Goal: Information Seeking & Learning: Understand process/instructions

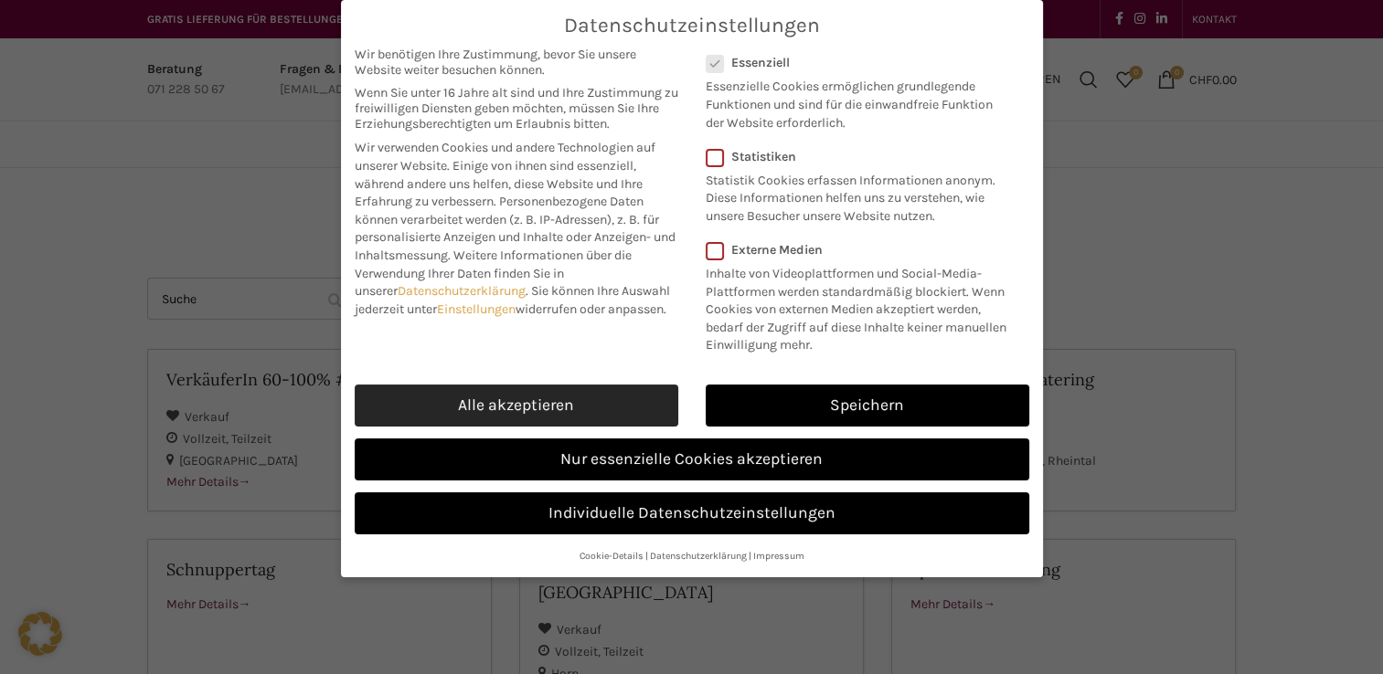
click at [508, 406] on link "Alle akzeptieren" at bounding box center [517, 406] width 324 height 42
checkbox input "true"
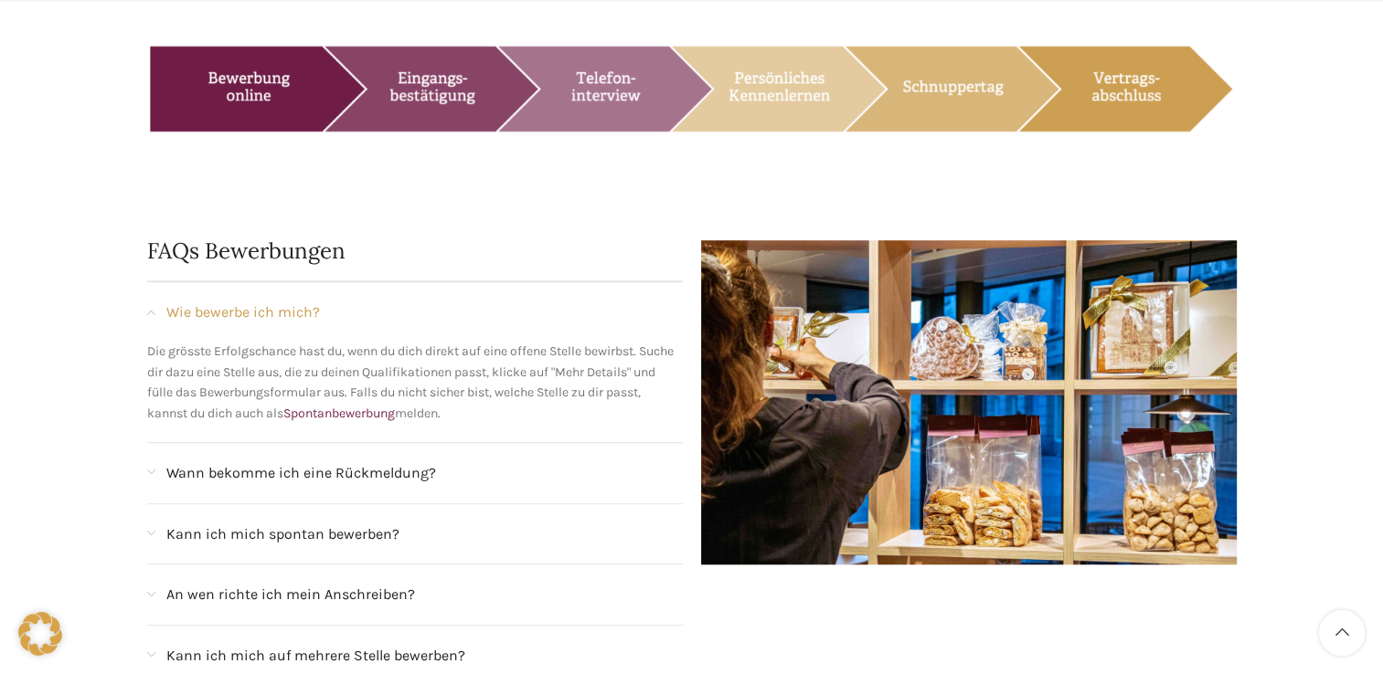
scroll to position [1554, 0]
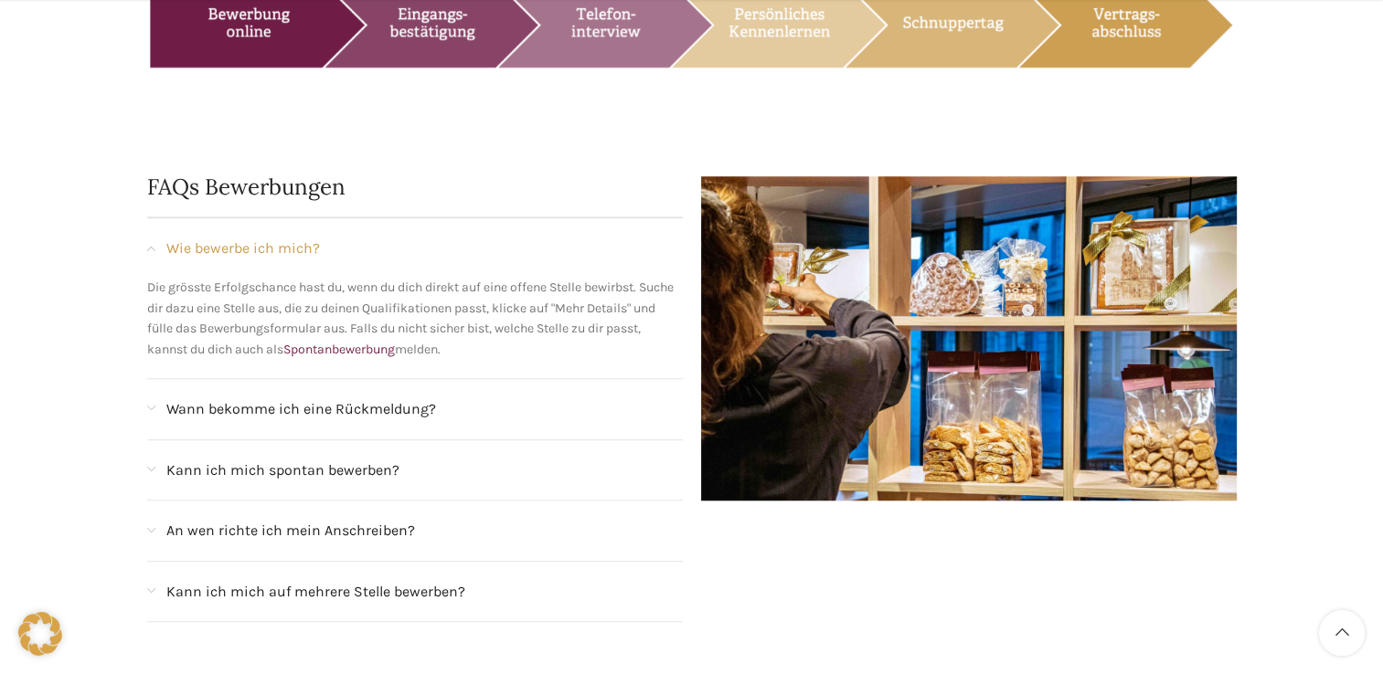
click at [356, 519] on span "An wen richte ich mein Anschreiben?" at bounding box center [290, 531] width 249 height 24
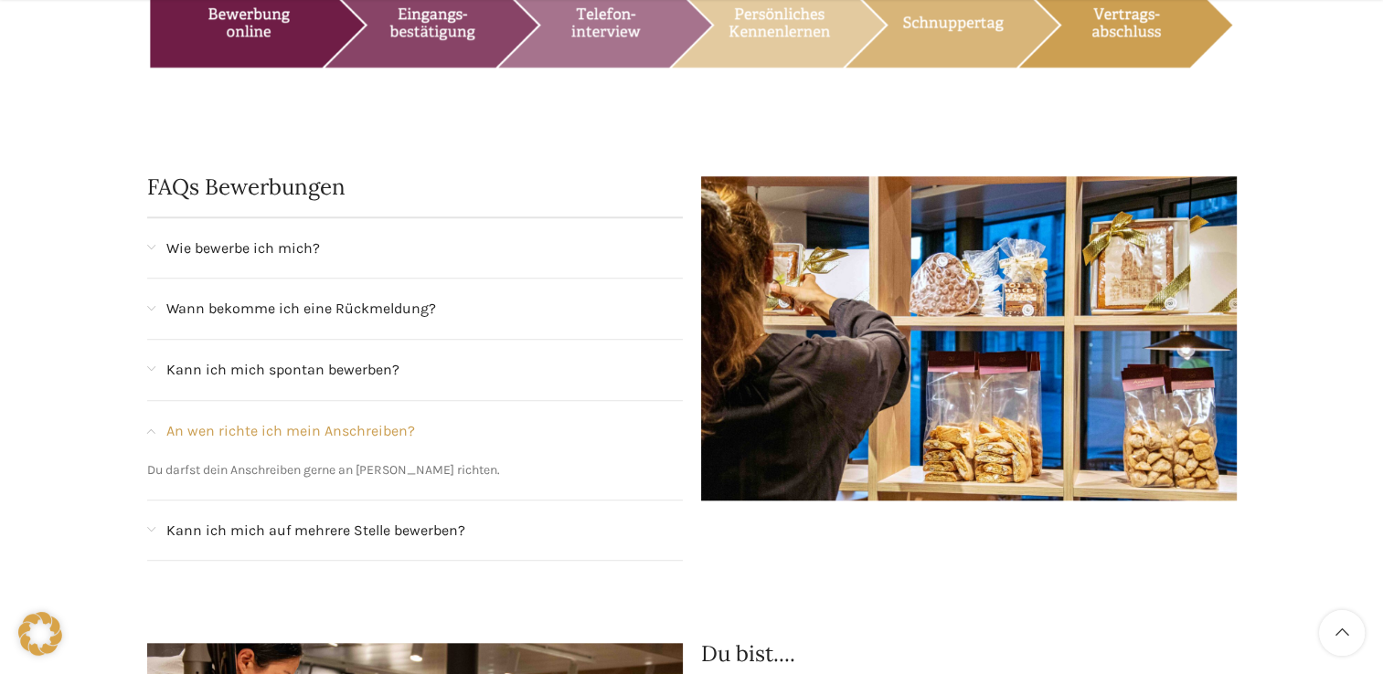
click at [391, 519] on span "Kann ich mich auf mehrere Stelle bewerben?" at bounding box center [315, 531] width 299 height 24
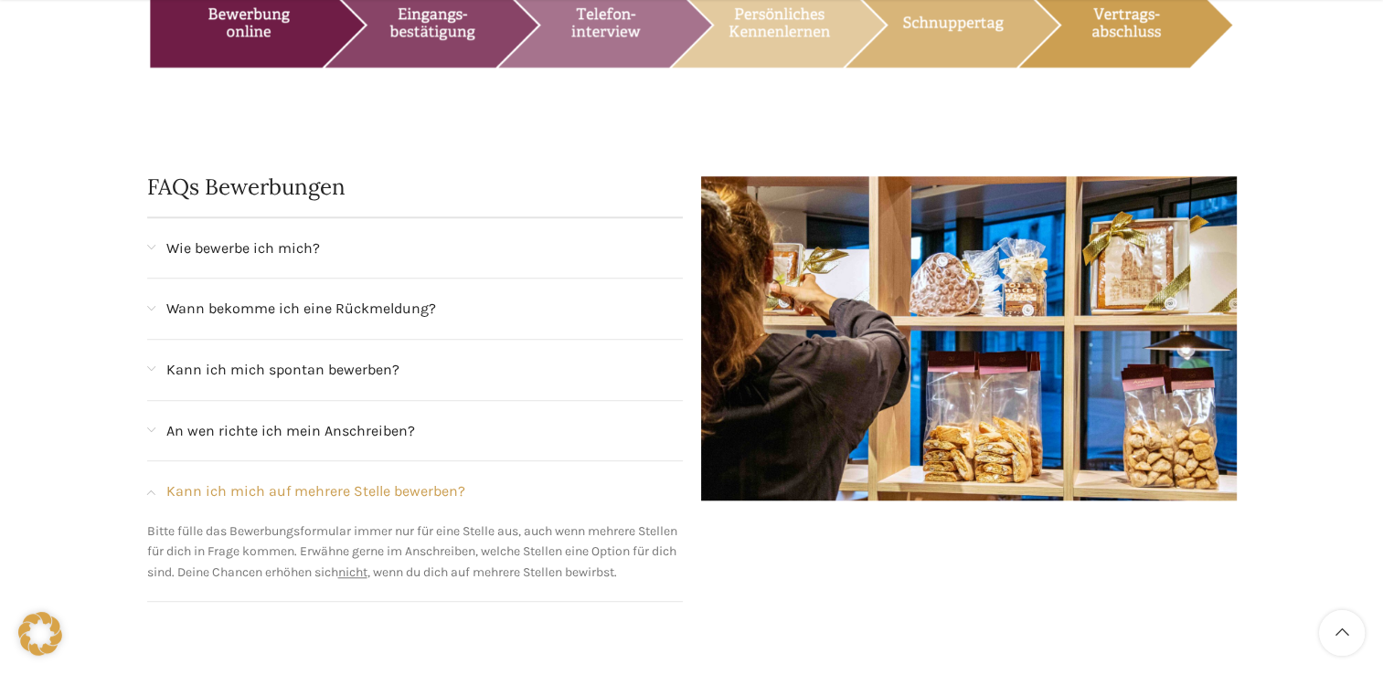
click at [367, 358] on span "Kann ich mich spontan bewerben?" at bounding box center [282, 370] width 233 height 24
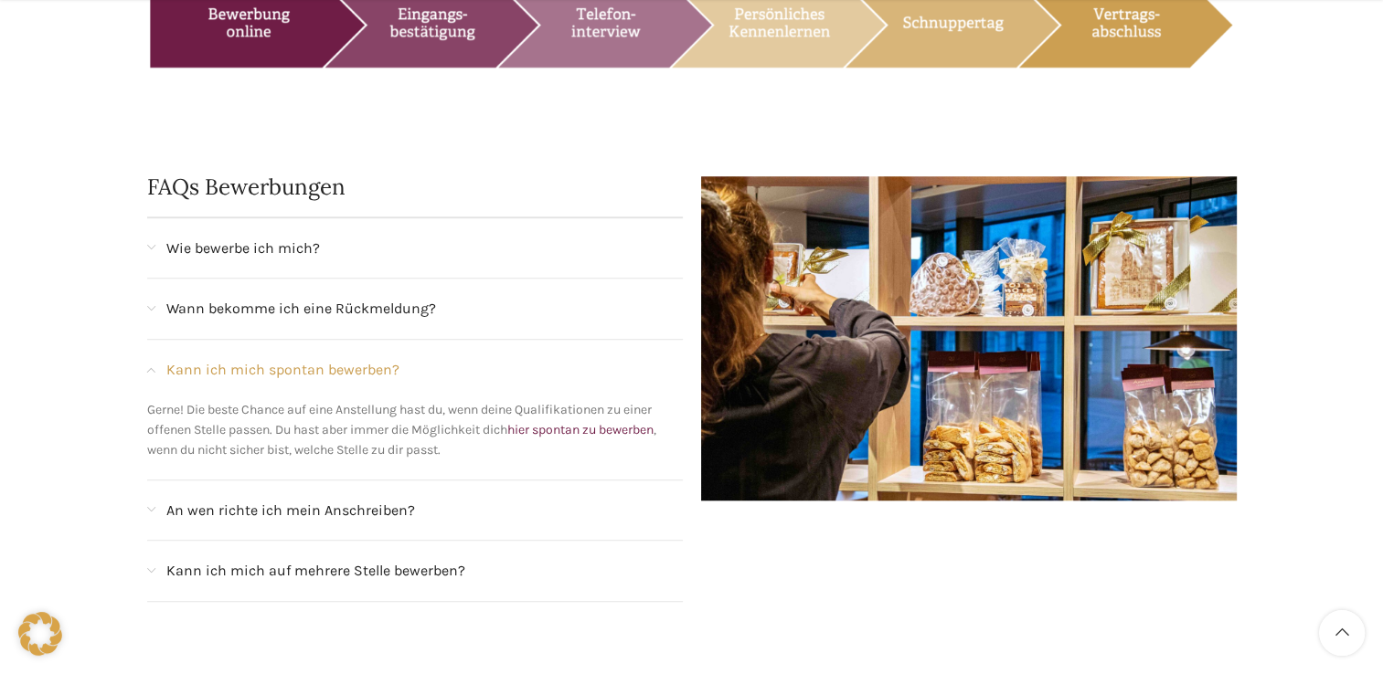
click at [345, 297] on span "Wann bekomme ich eine Rückmeldung?" at bounding box center [301, 309] width 270 height 24
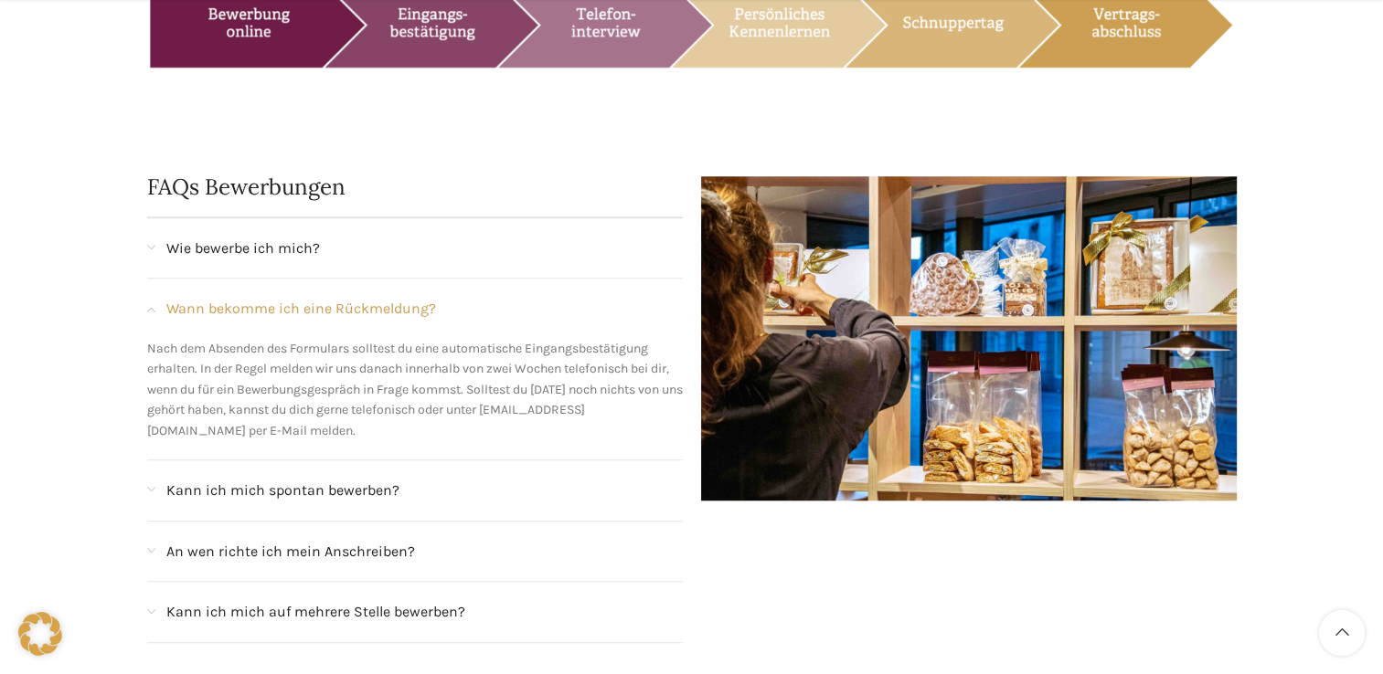
click at [218, 540] on span "An wen richte ich mein Anschreiben?" at bounding box center [290, 552] width 249 height 24
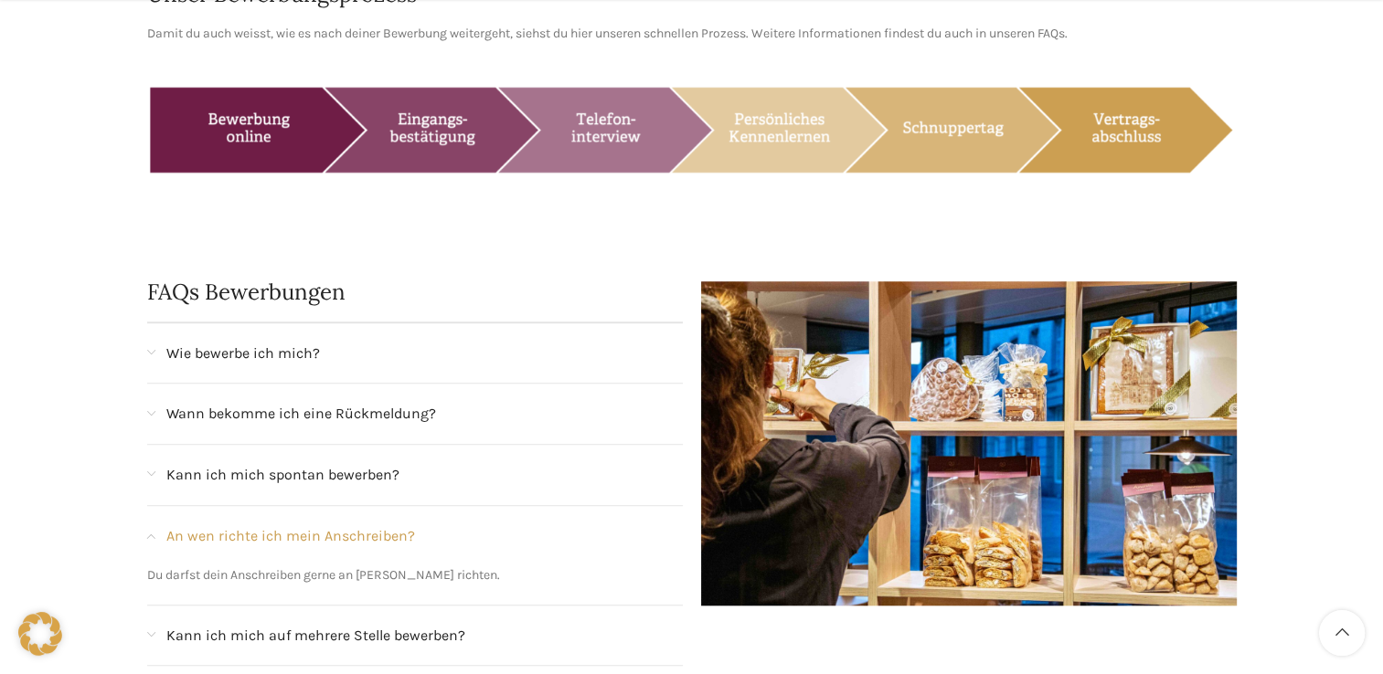
scroll to position [1462, 0]
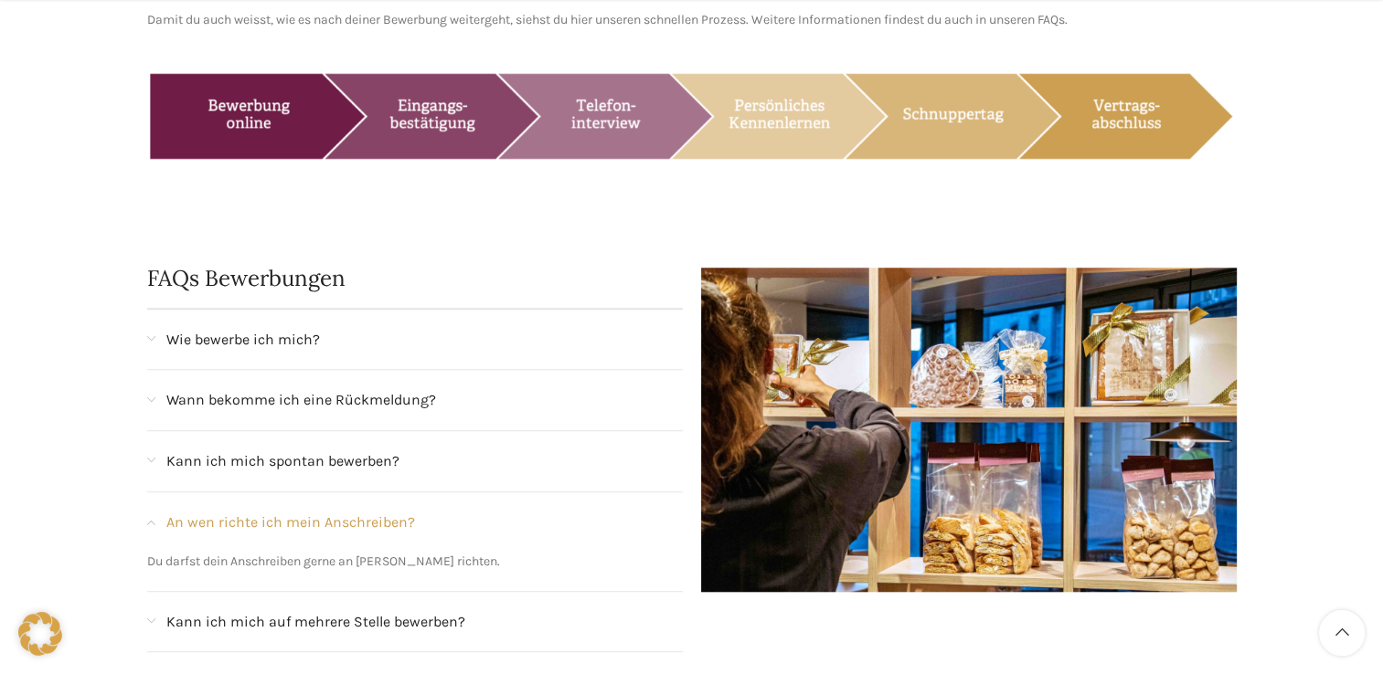
click at [224, 328] on span "Wie bewerbe ich mich?" at bounding box center [243, 340] width 154 height 24
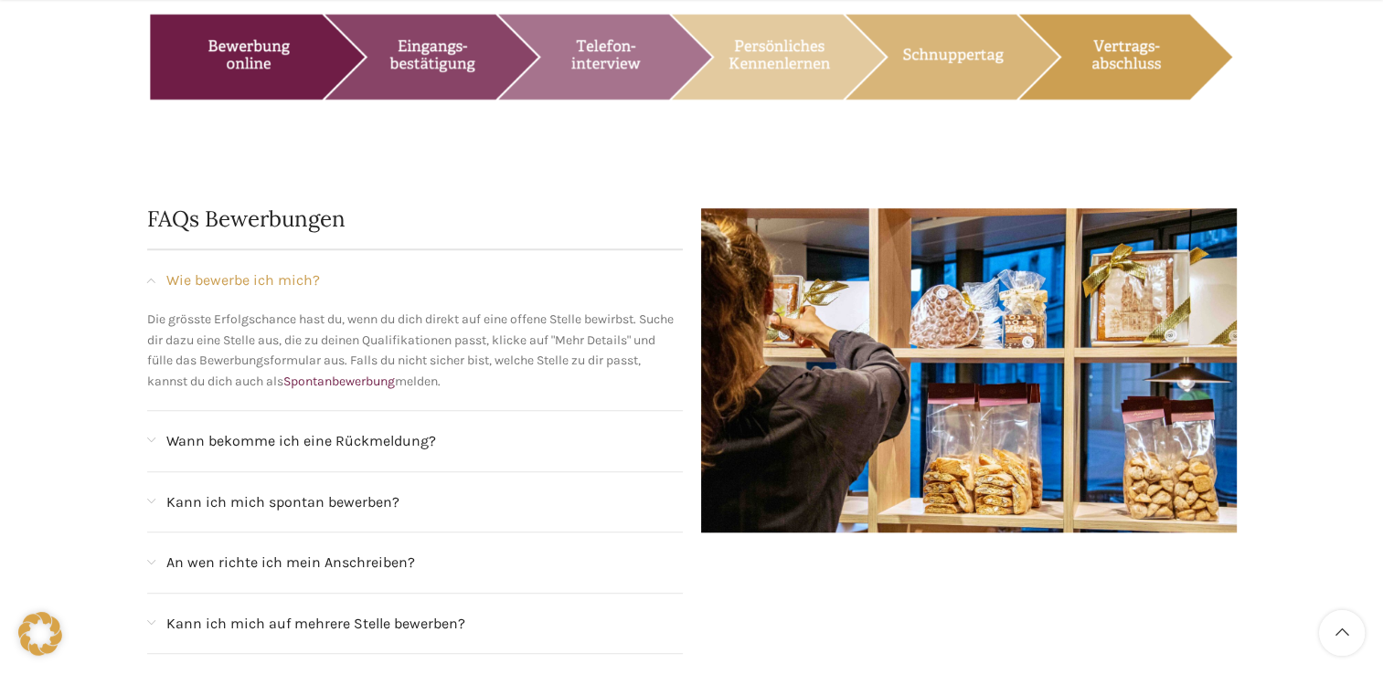
scroll to position [1554, 0]
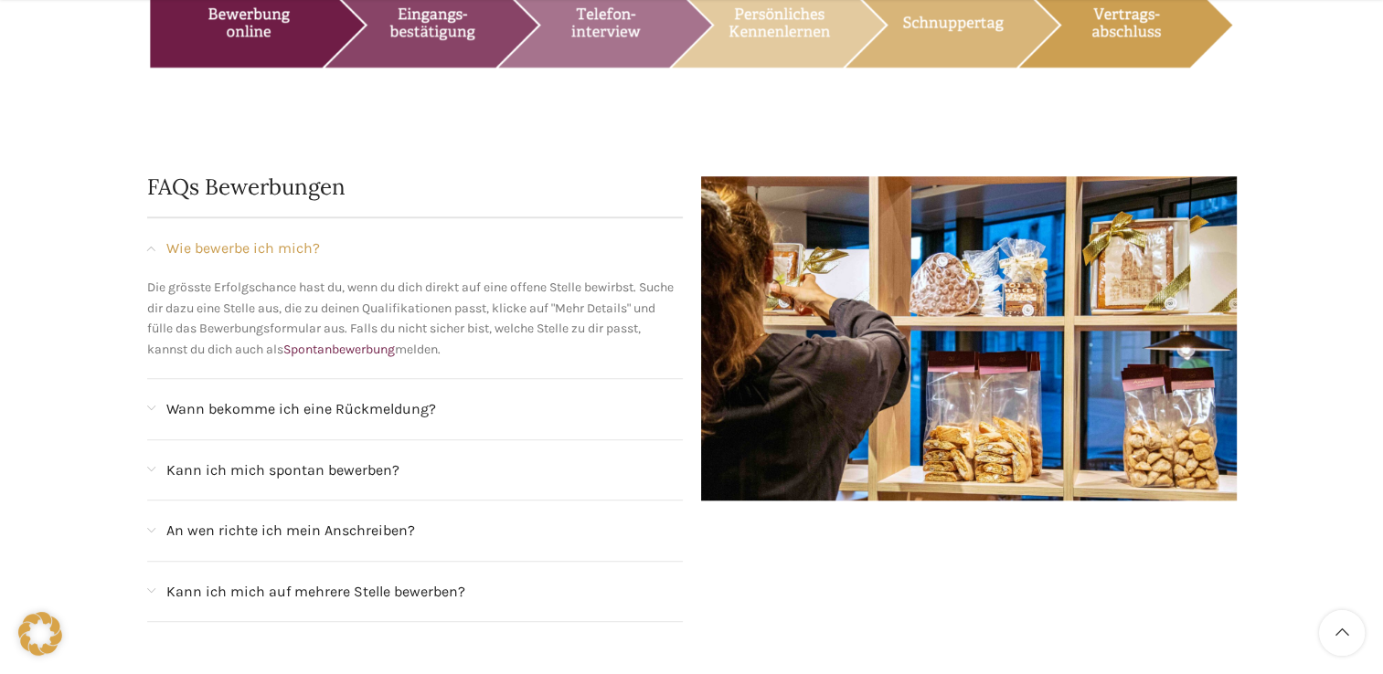
click at [377, 519] on span "An wen richte ich mein Anschreiben?" at bounding box center [290, 531] width 249 height 24
